Goal: Information Seeking & Learning: Learn about a topic

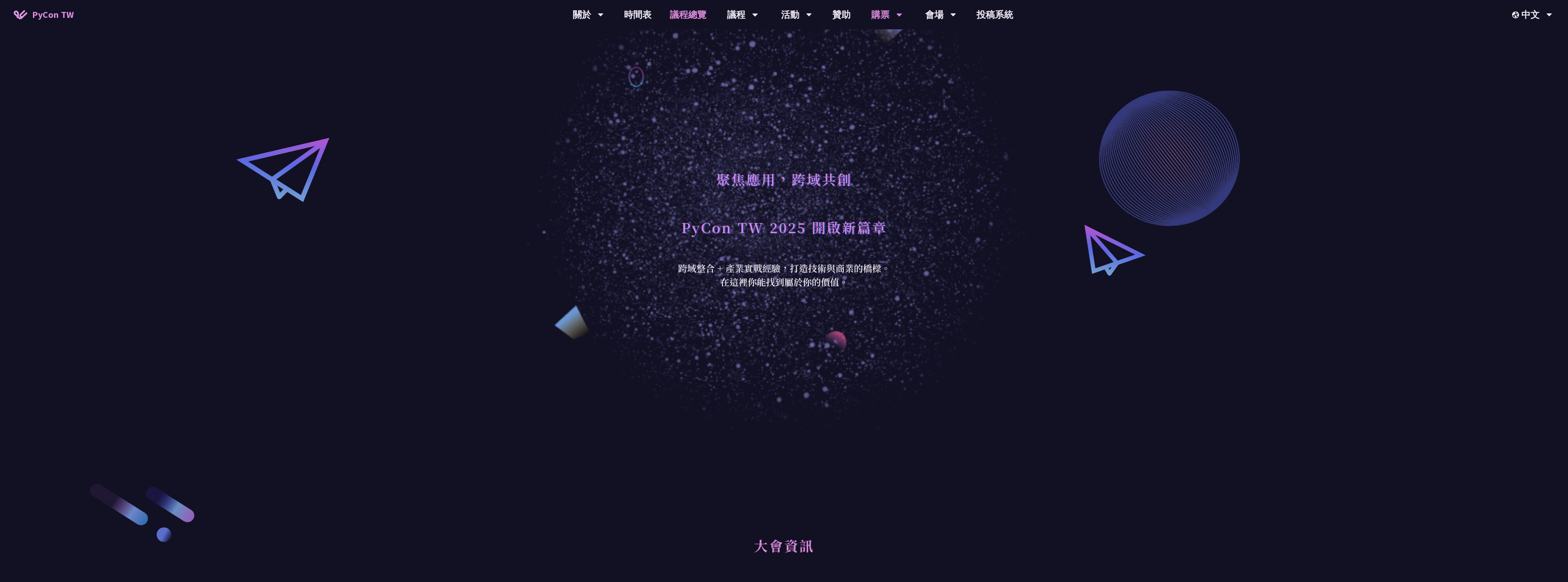
click at [673, 12] on link "議程總覽" at bounding box center [688, 15] width 55 height 29
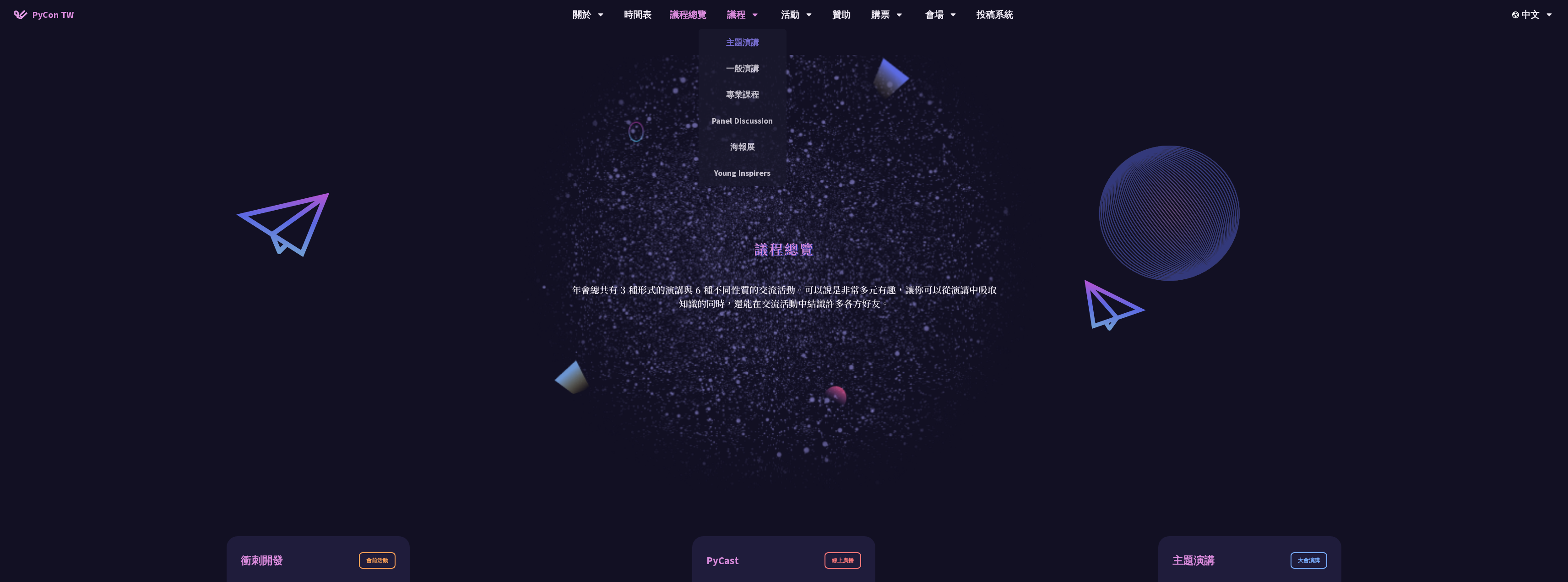
click at [730, 41] on link "主題演講" at bounding box center [743, 42] width 88 height 21
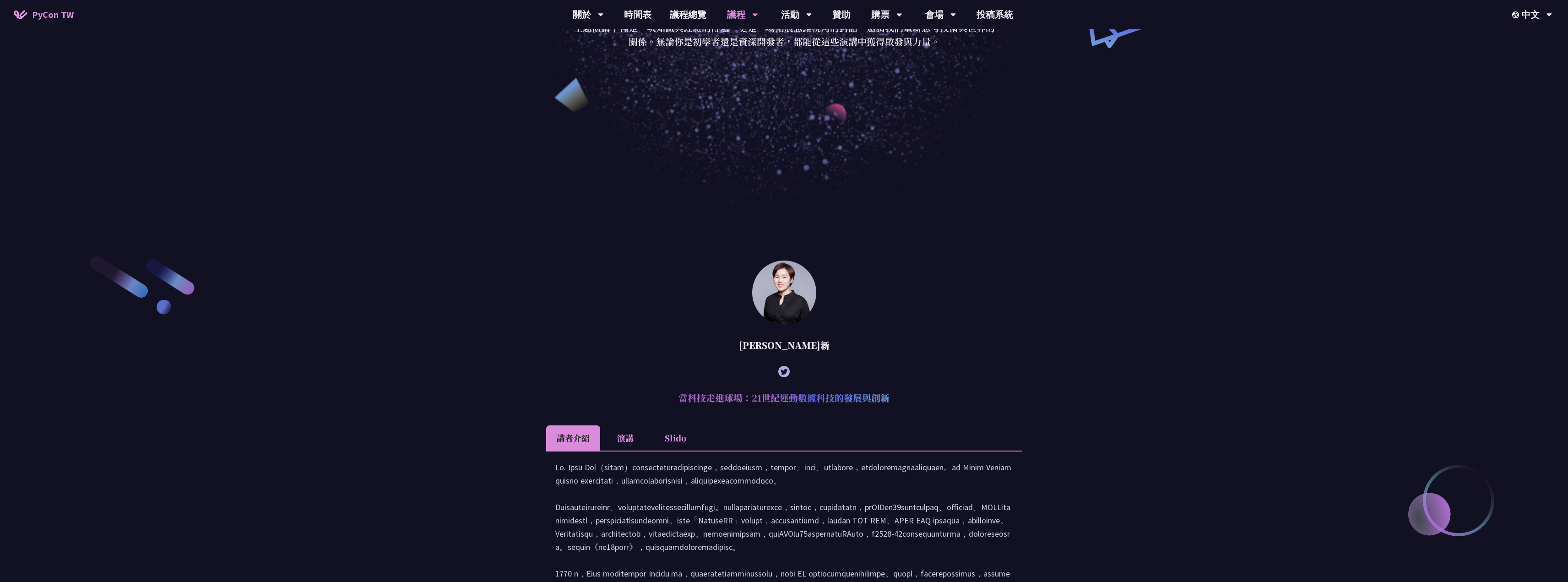
scroll to position [269, 0]
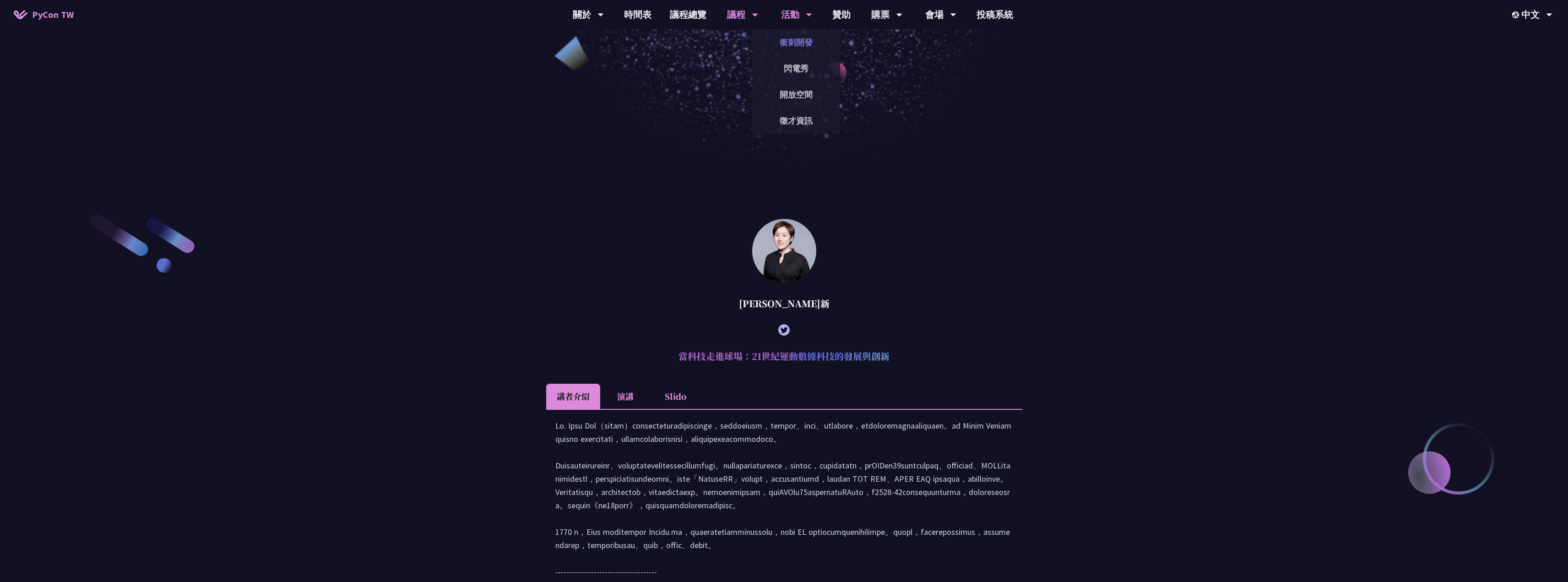
click at [795, 33] on link "衝刺開發" at bounding box center [796, 42] width 88 height 21
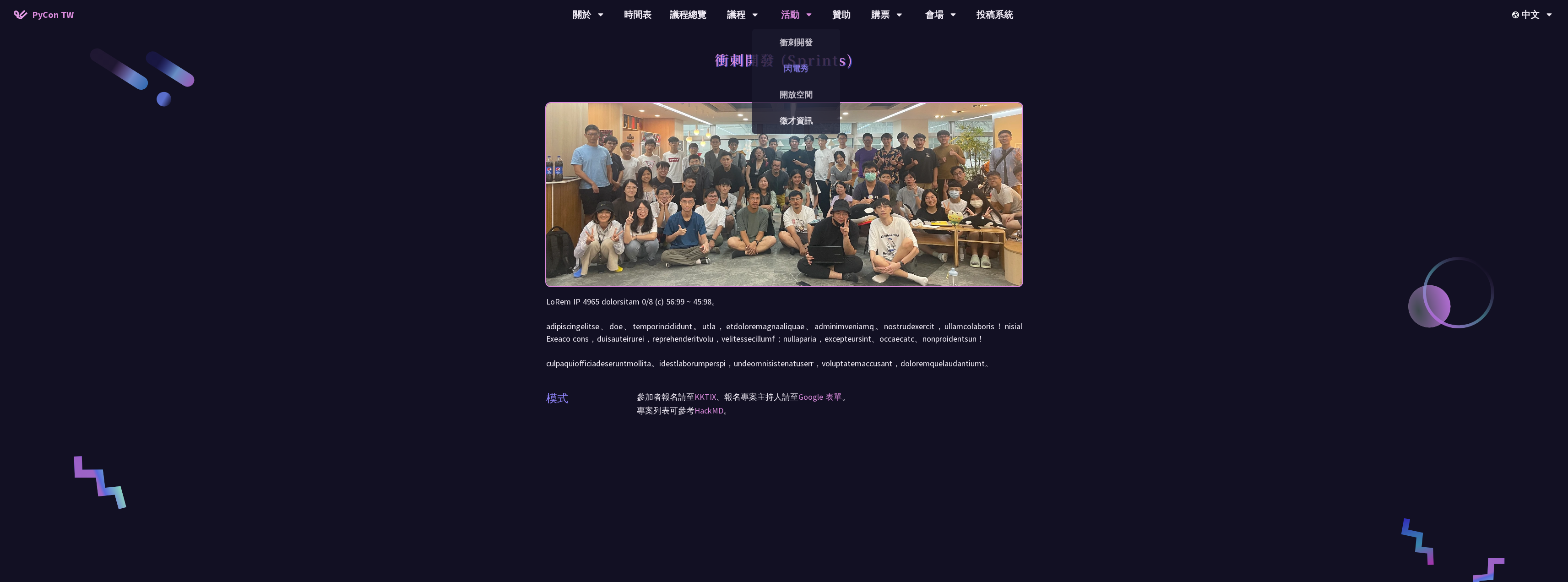
click at [788, 66] on link "閃電秀" at bounding box center [796, 68] width 88 height 21
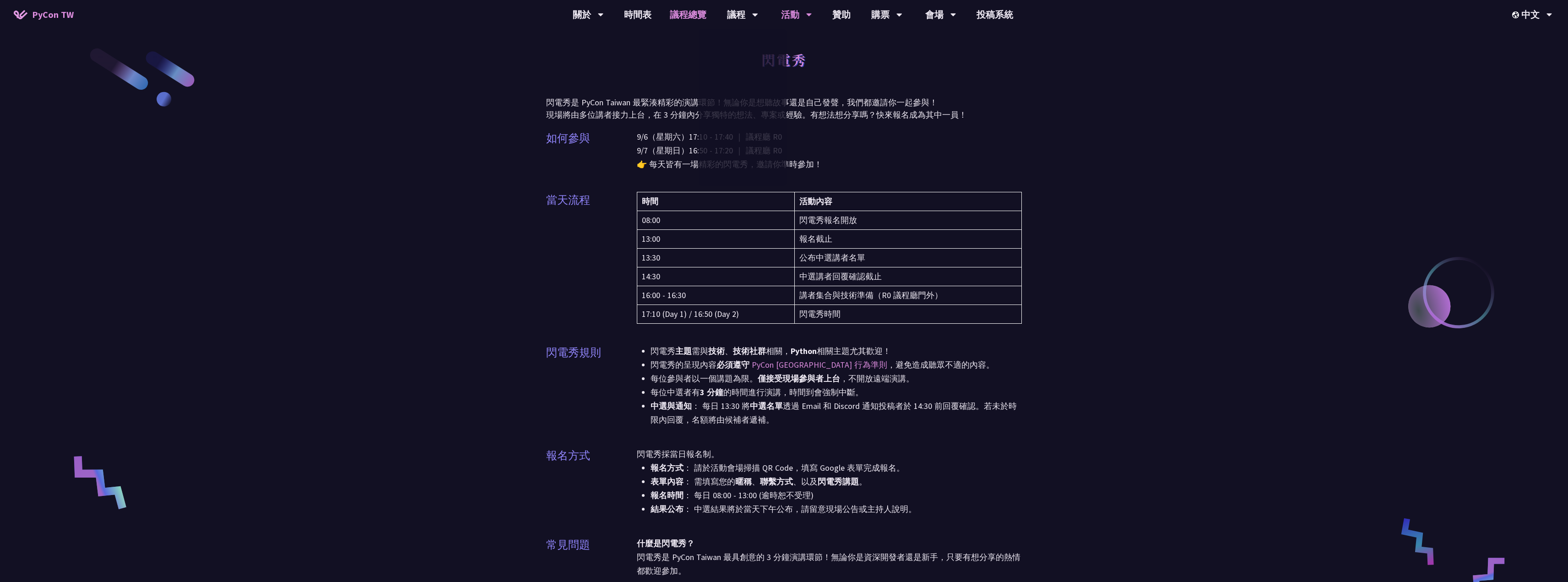
click at [688, 16] on link "議程總覽" at bounding box center [688, 15] width 55 height 29
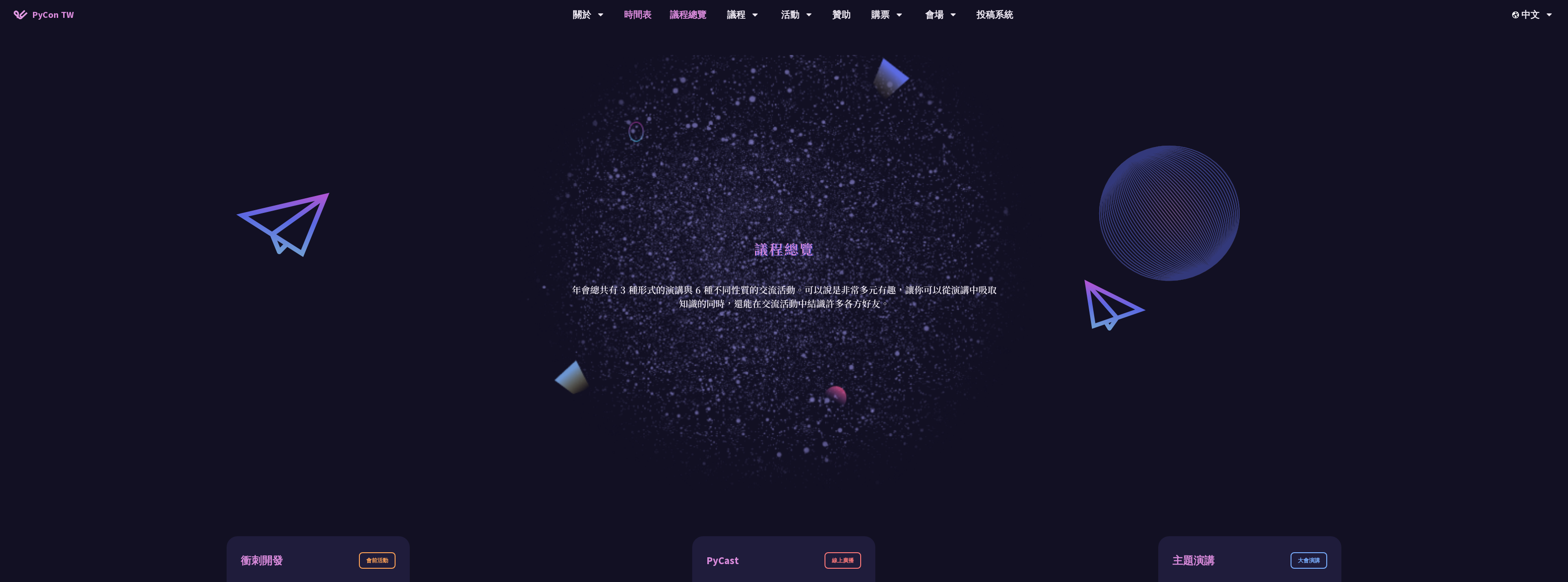
click at [652, 16] on link "時間表" at bounding box center [637, 15] width 46 height 29
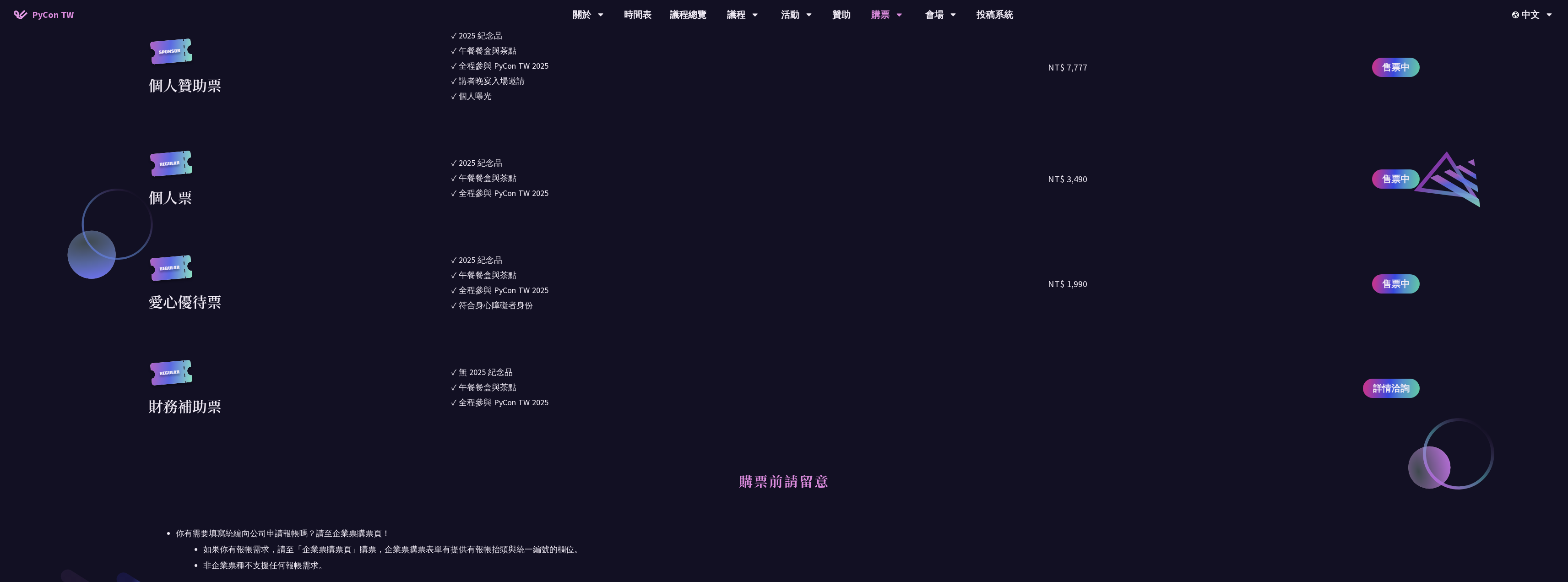
scroll to position [1100, 0]
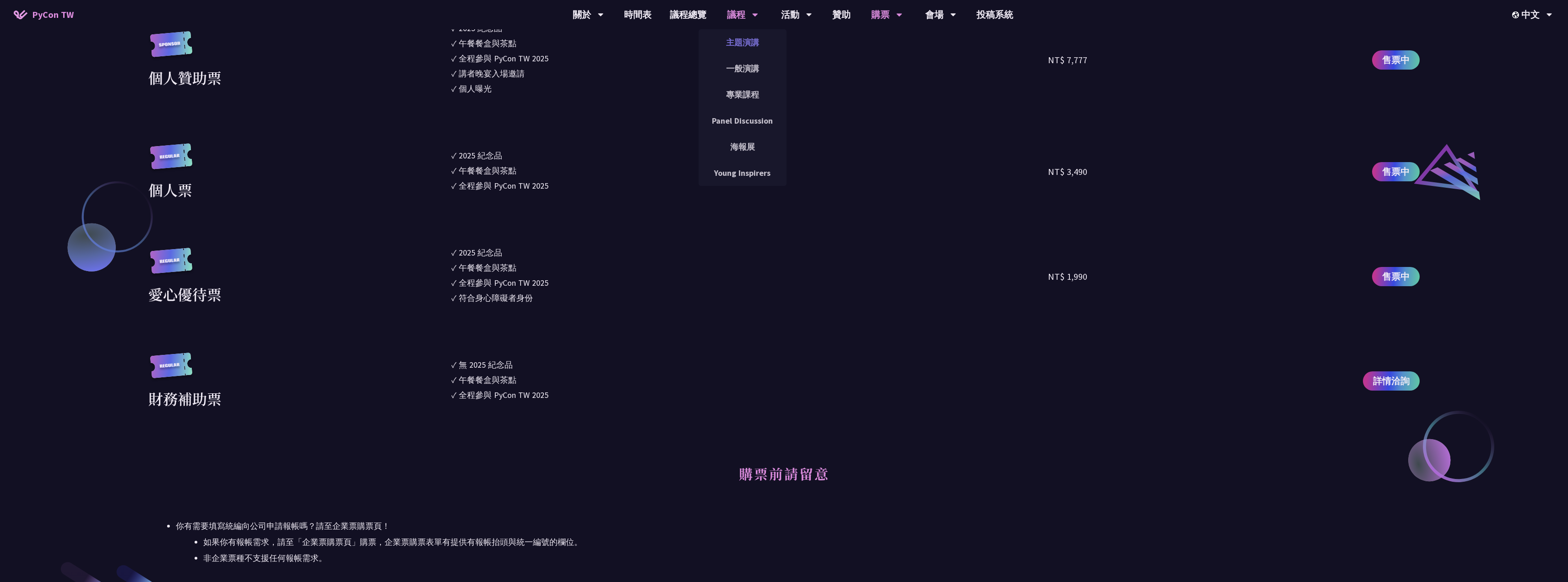
click at [731, 37] on link "主題演講" at bounding box center [743, 42] width 88 height 21
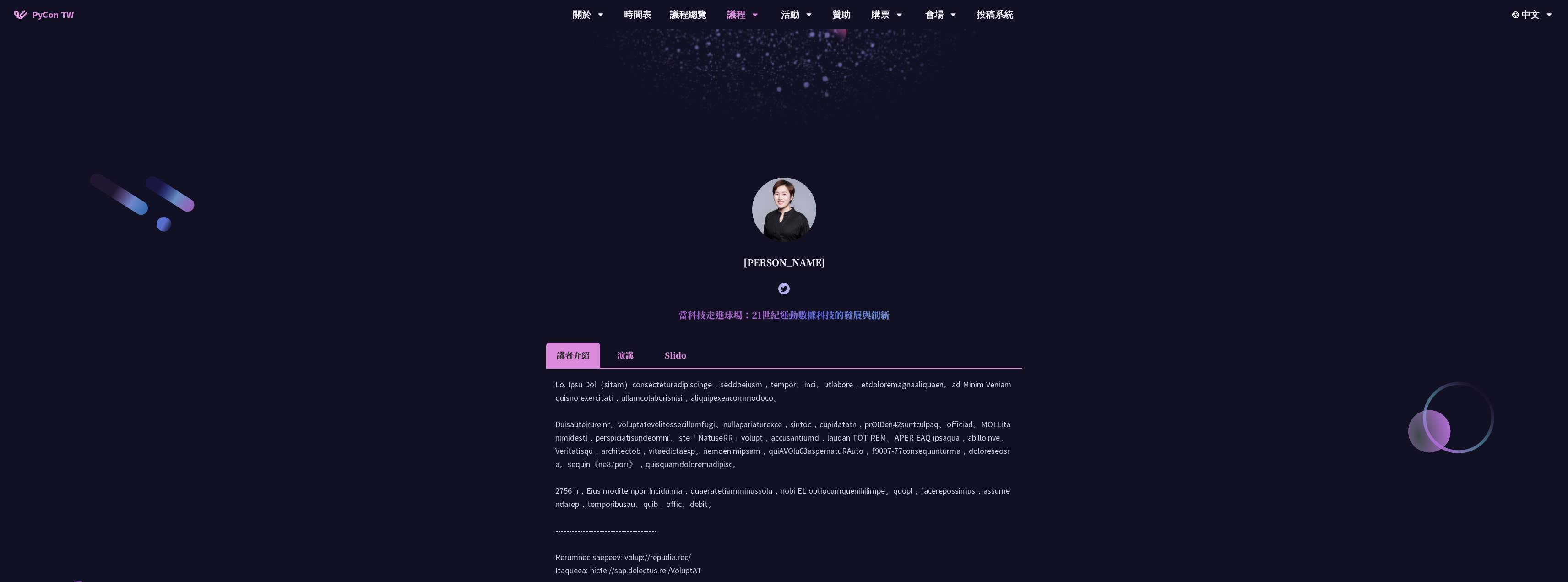
scroll to position [315, 0]
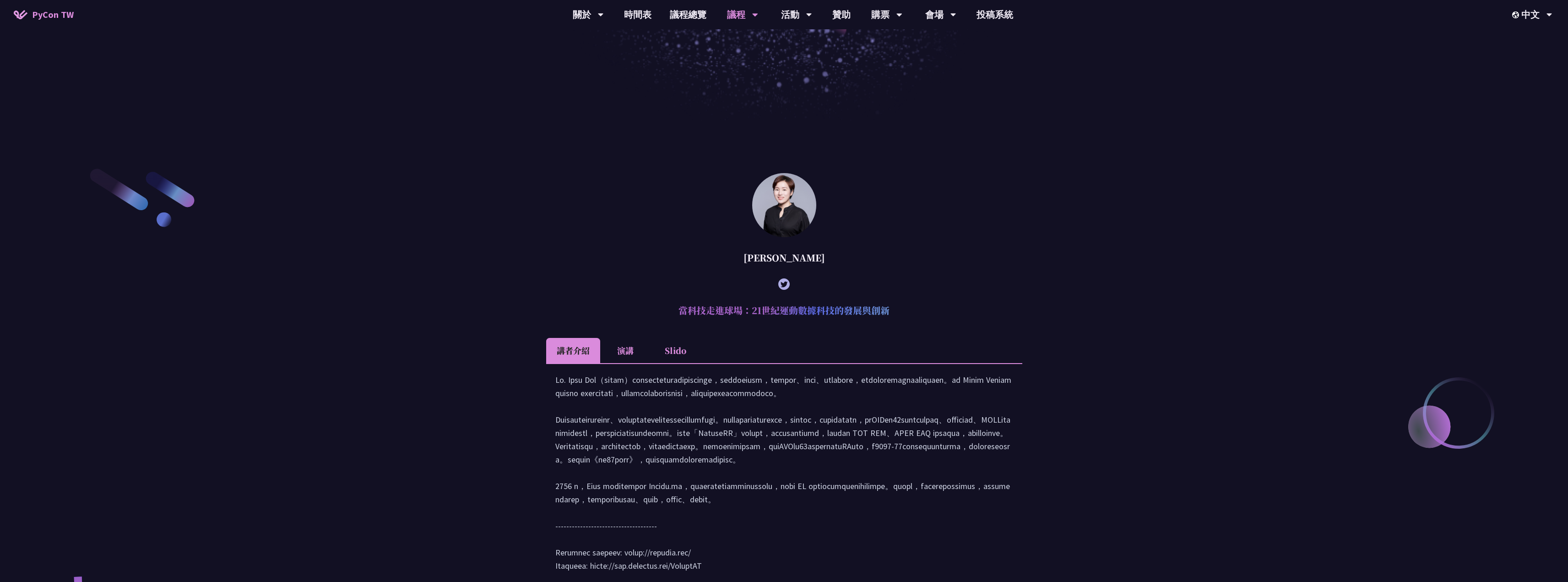
click at [621, 343] on li "演講" at bounding box center [625, 350] width 51 height 25
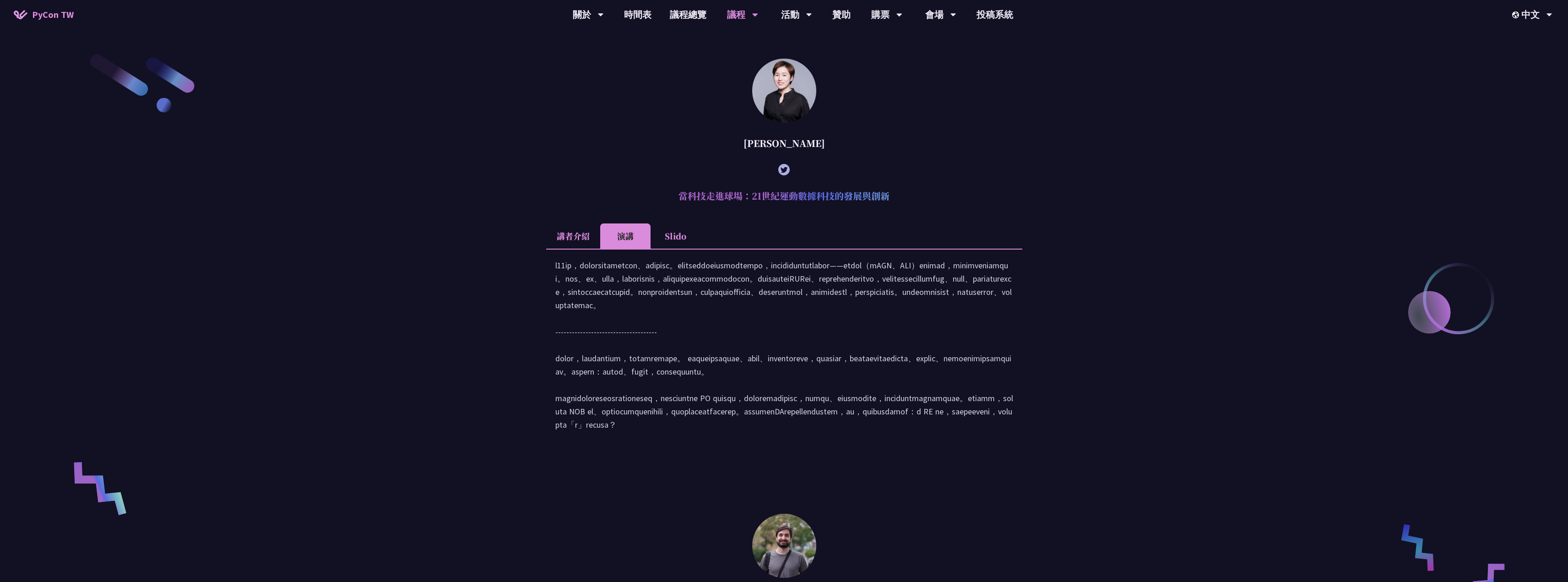
scroll to position [406, 0]
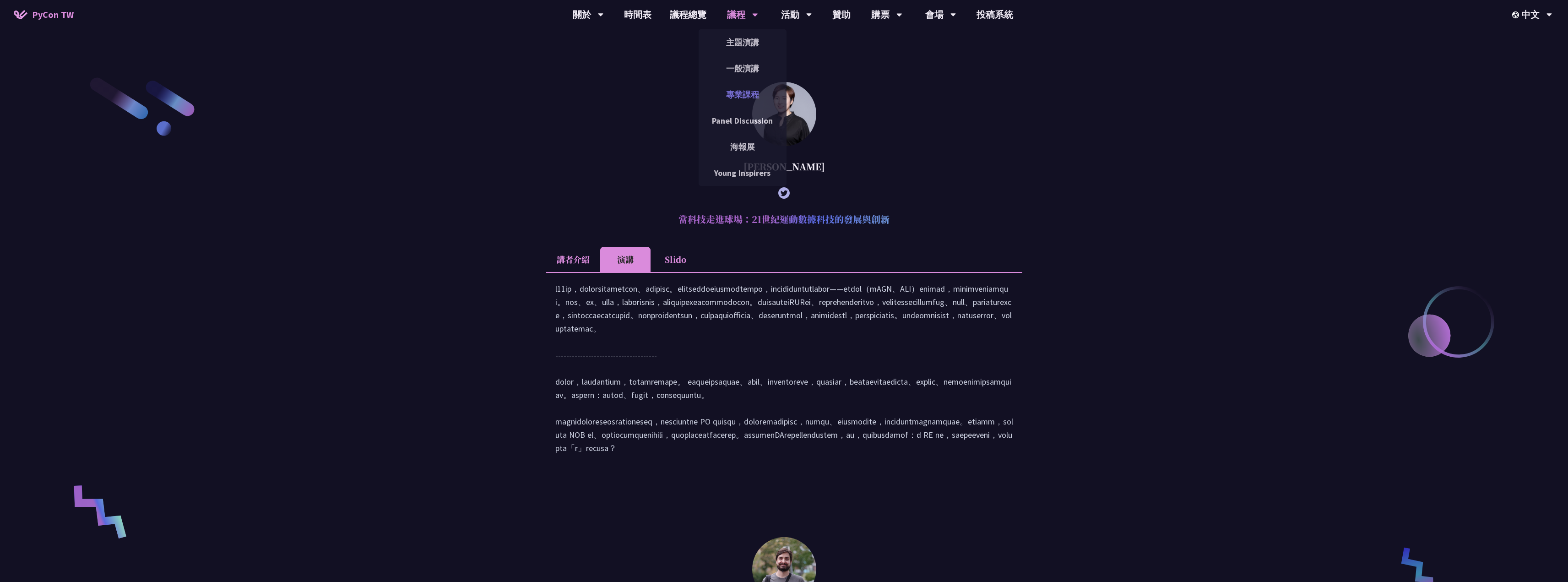
click at [743, 94] on link "專業課程" at bounding box center [743, 94] width 88 height 21
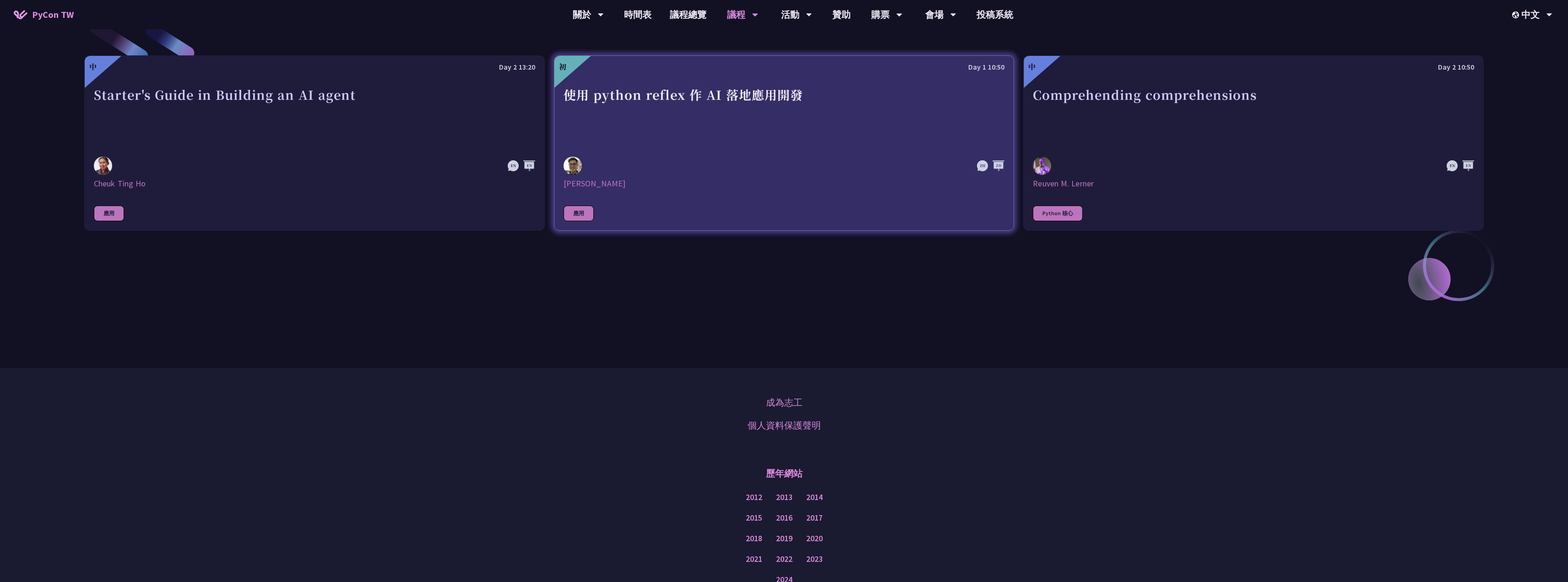
scroll to position [540, 0]
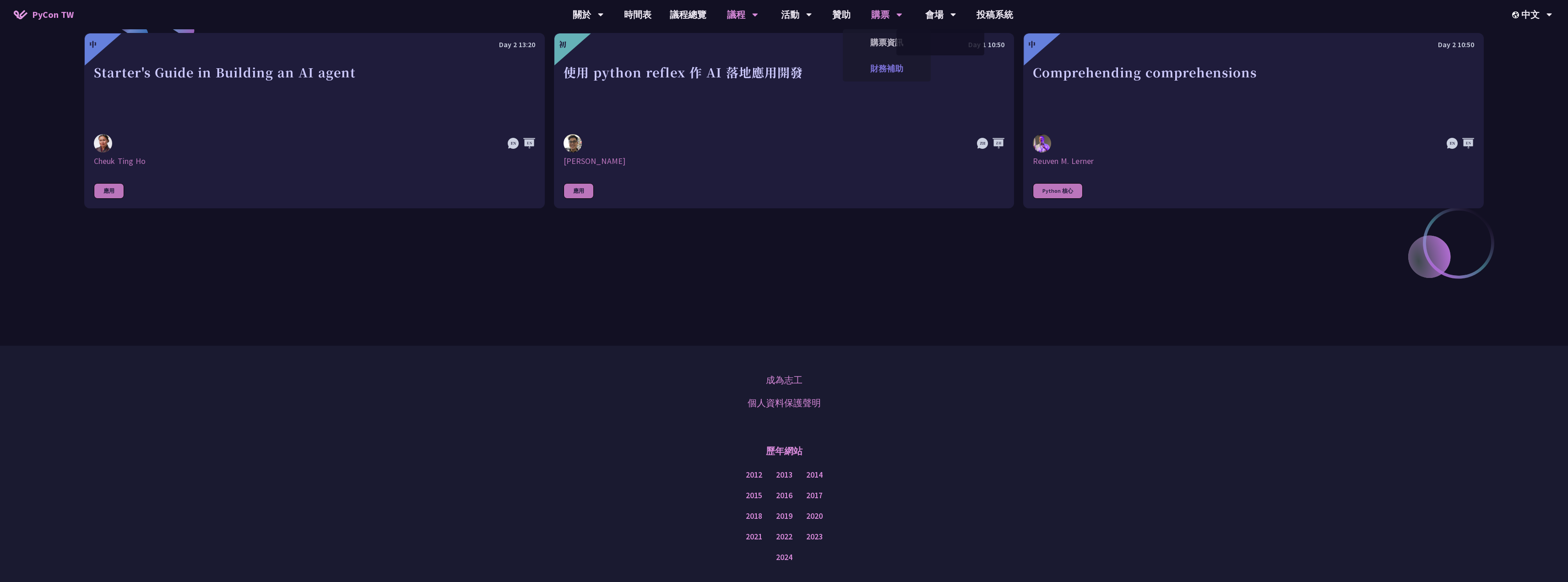
click at [889, 68] on link "財務補助" at bounding box center [887, 68] width 88 height 21
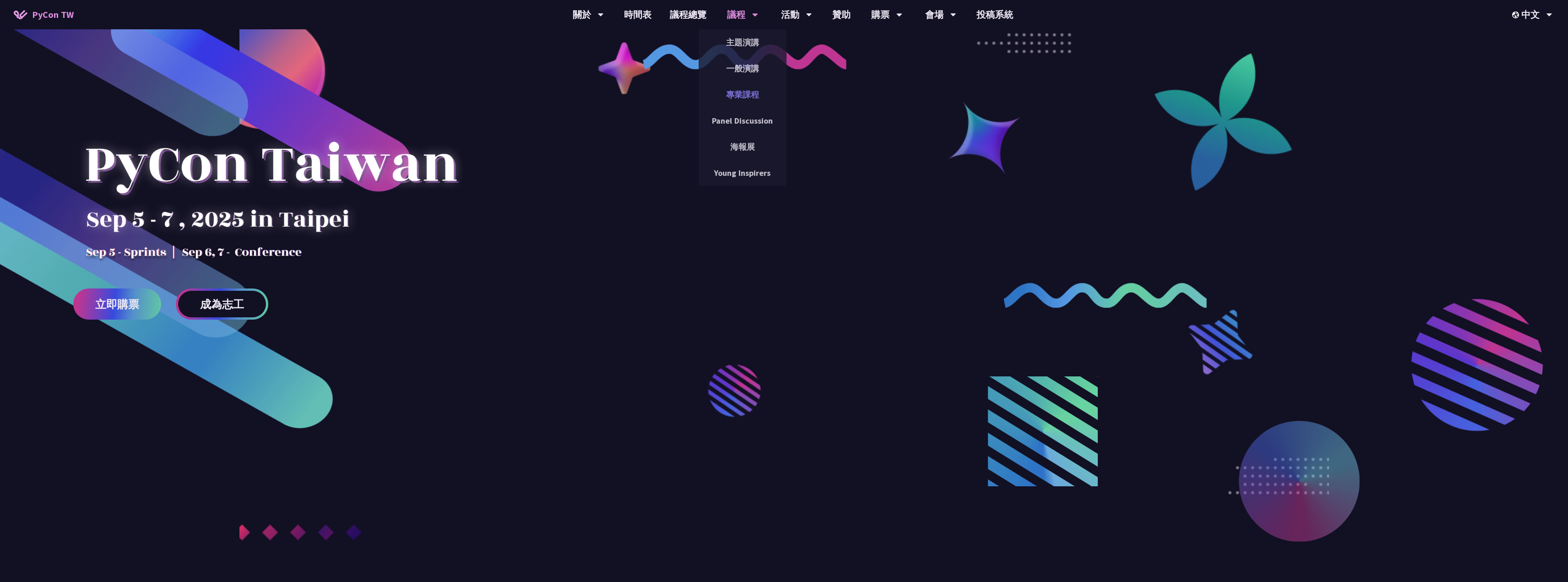
click at [735, 89] on link "專業課程" at bounding box center [743, 94] width 88 height 21
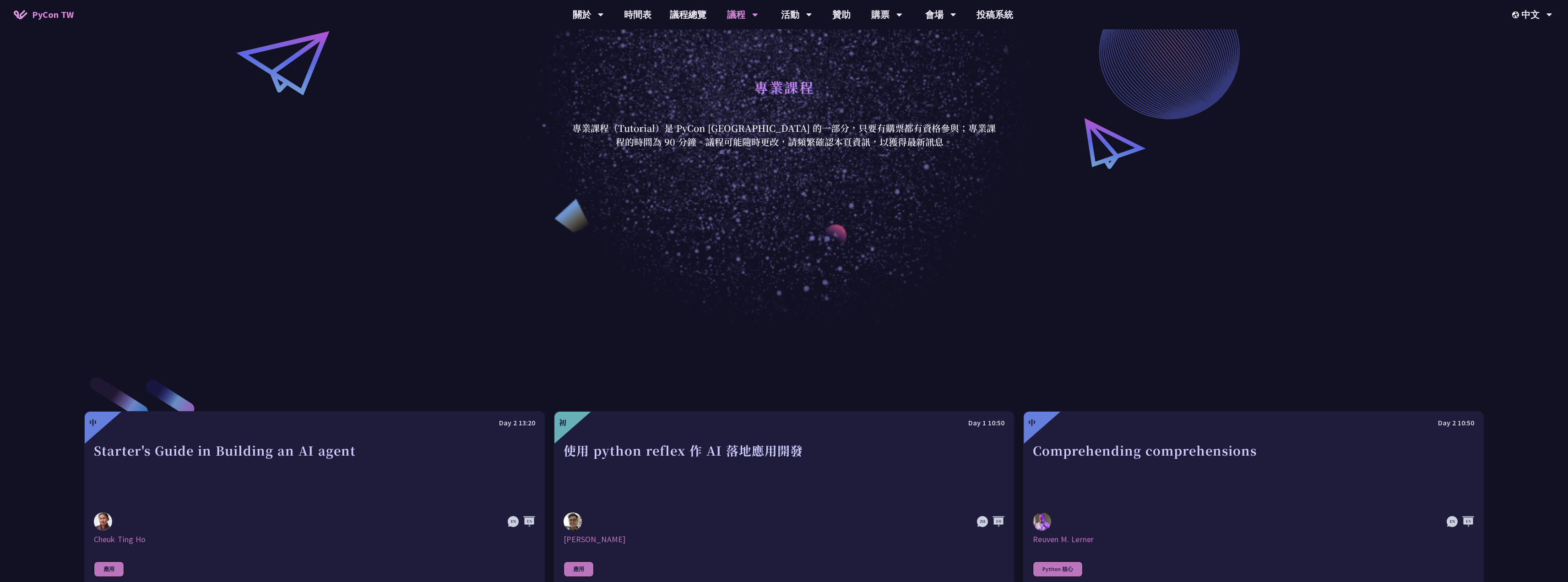
scroll to position [296, 0]
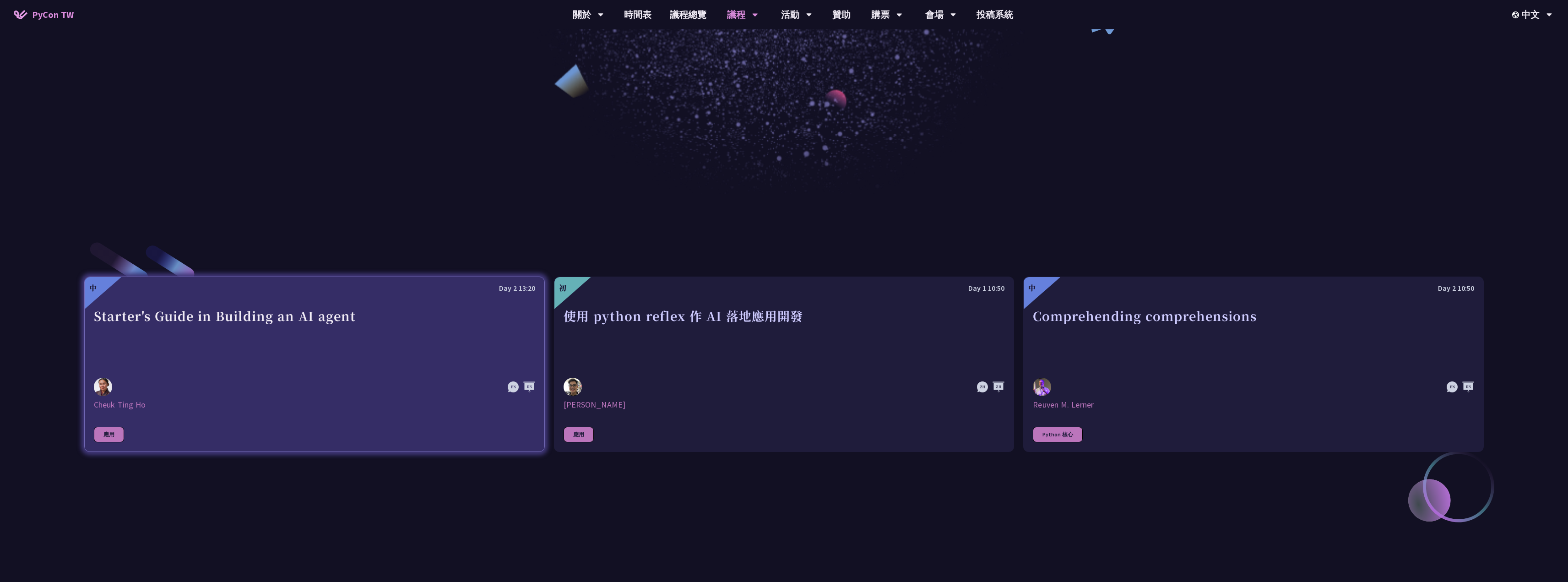
click at [335, 311] on div "Starter's Guide in Building an AI agent" at bounding box center [314, 337] width 441 height 63
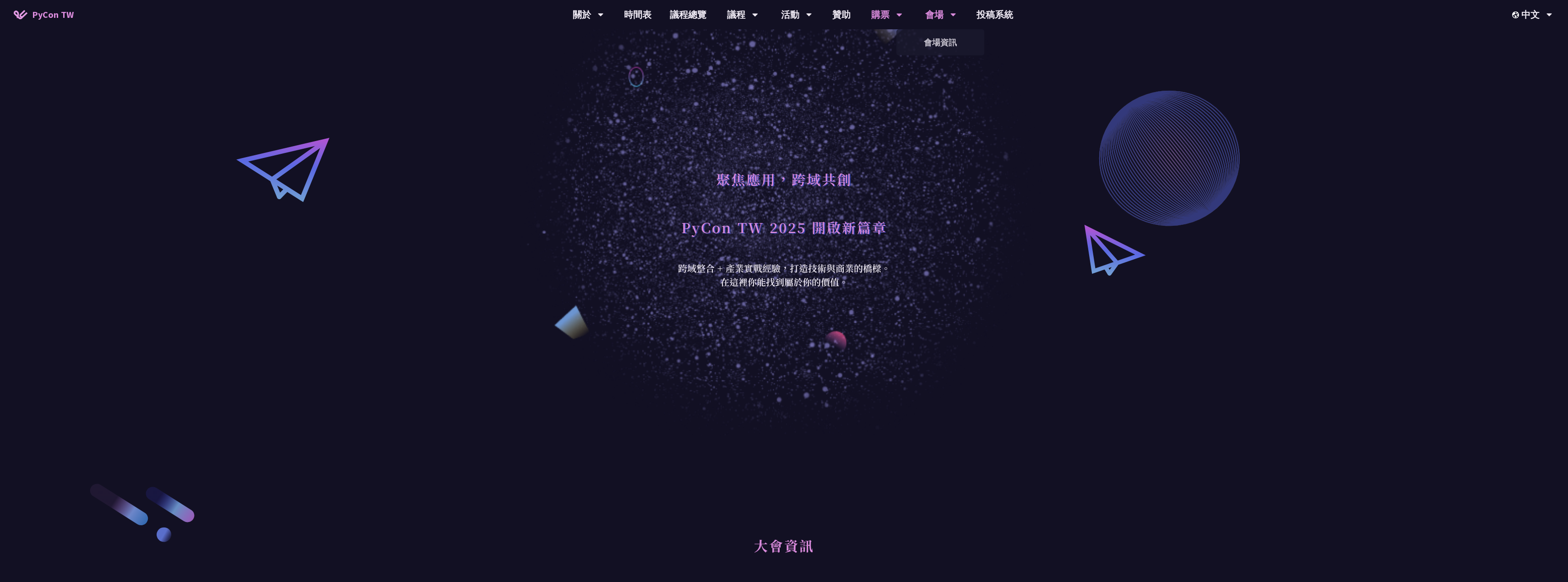
click at [604, 18] on div "會場" at bounding box center [588, 15] width 31 height 29
click at [948, 30] on div "會場資訊" at bounding box center [940, 42] width 88 height 26
click at [947, 35] on link "會場資訊" at bounding box center [940, 42] width 88 height 21
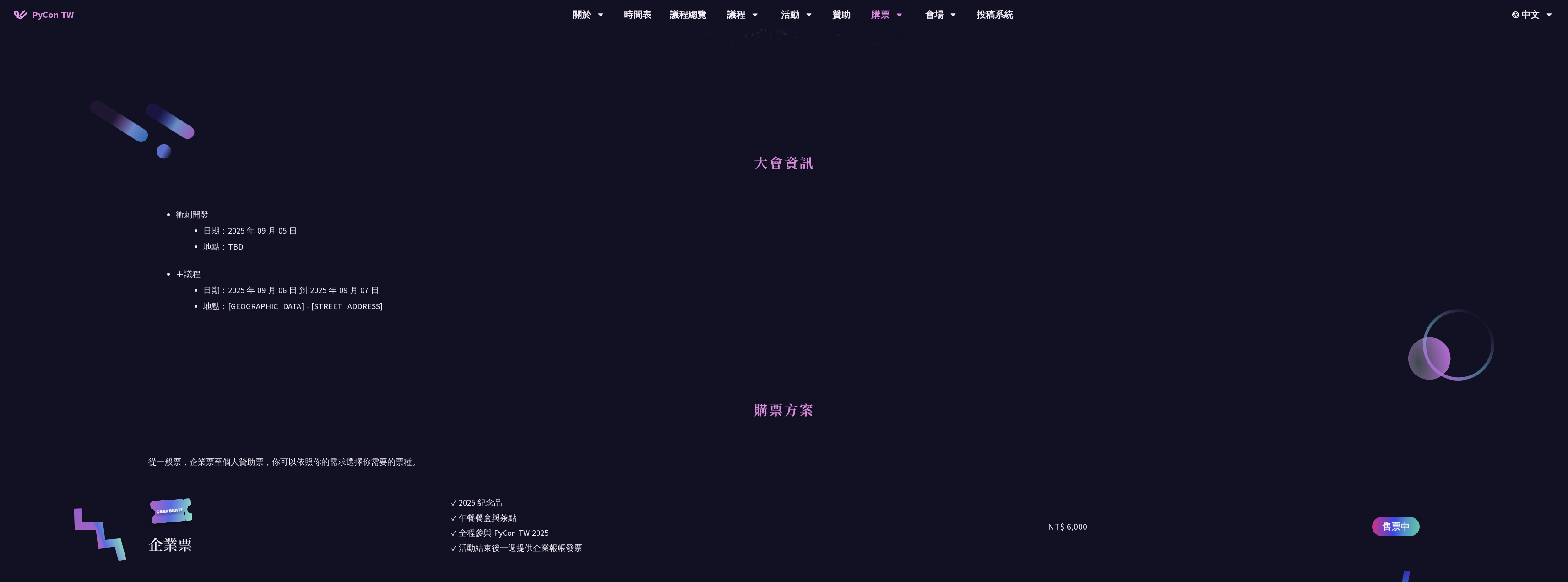
scroll to position [457, 0]
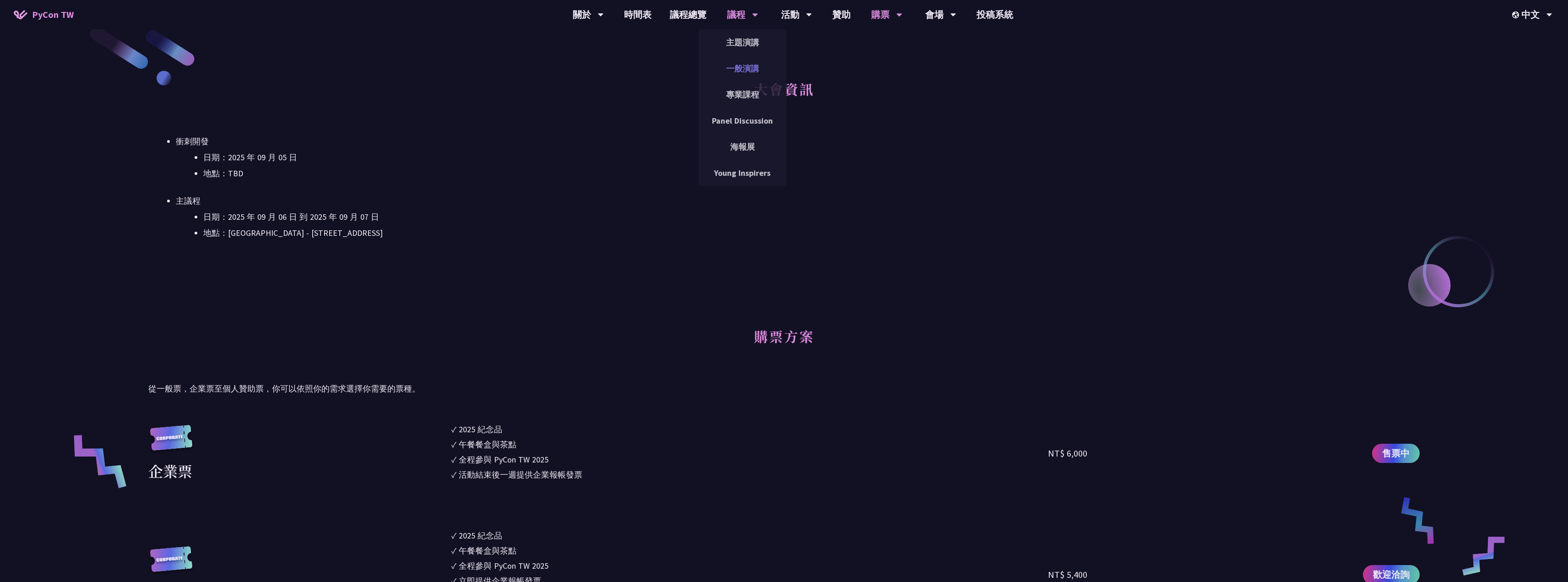
click at [740, 65] on link "一般演講" at bounding box center [743, 68] width 88 height 21
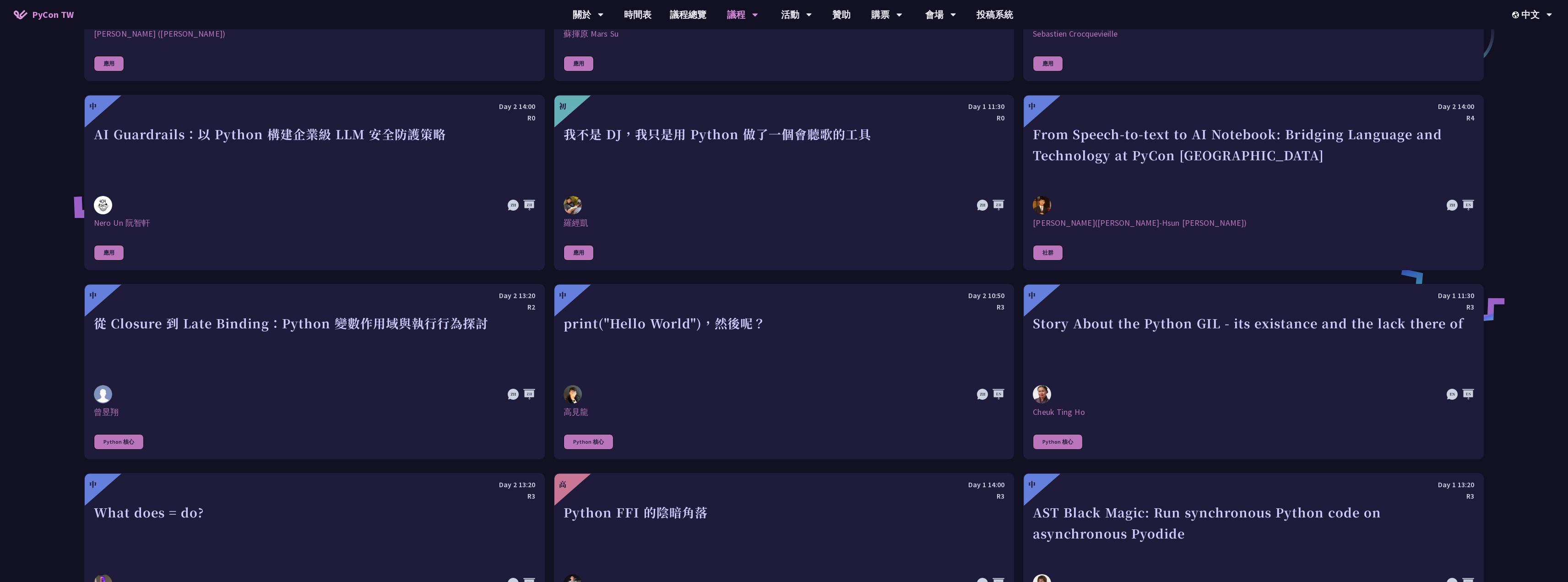
scroll to position [734, 0]
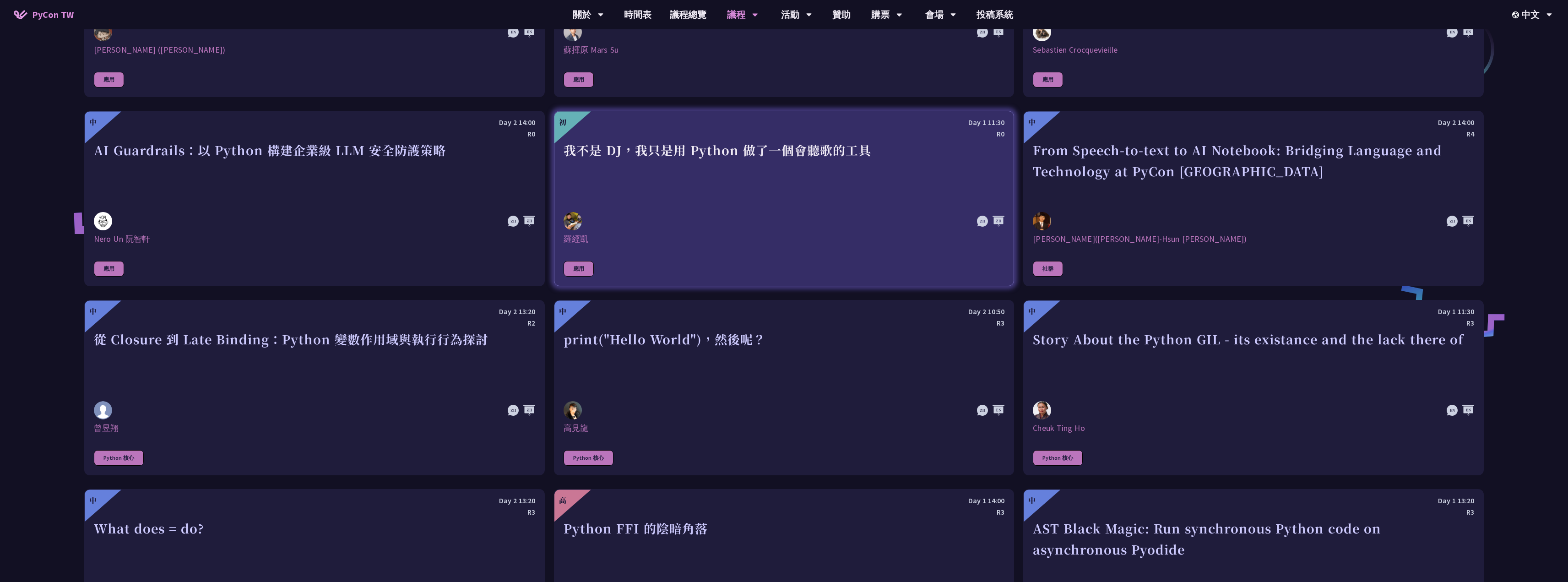
click at [659, 221] on div at bounding box center [718, 221] width 309 height 18
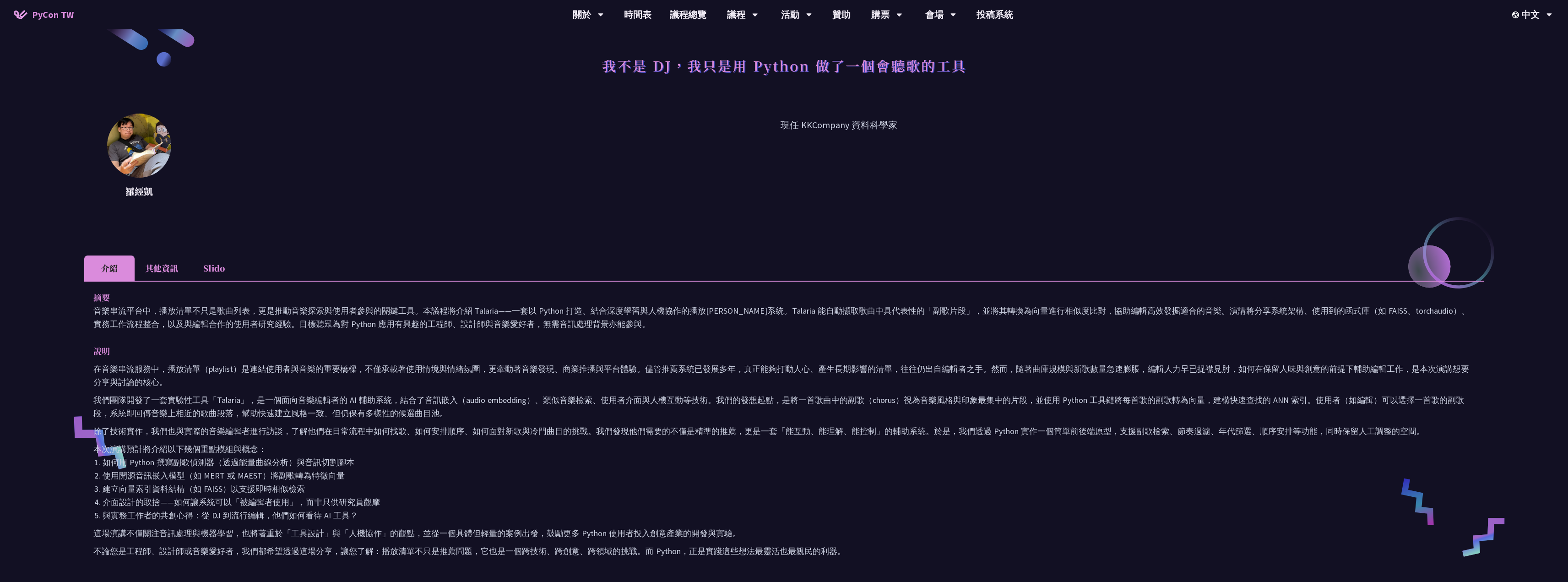
scroll to position [45, 0]
